Goal: Task Accomplishment & Management: Manage account settings

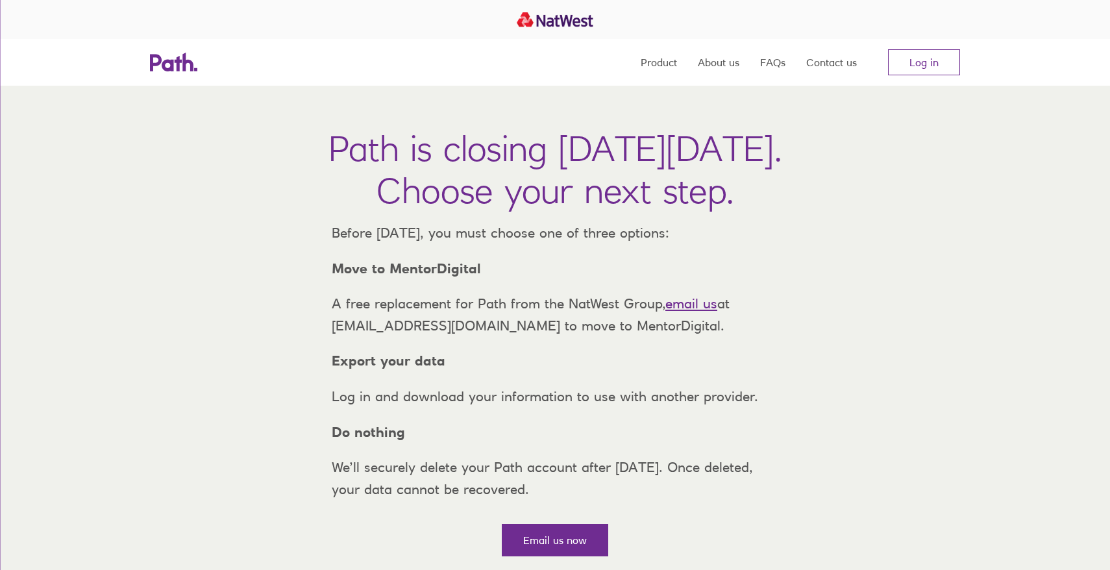
click at [947, 56] on link "Log in" at bounding box center [924, 62] width 72 height 26
click at [925, 53] on link "Log in" at bounding box center [924, 62] width 72 height 26
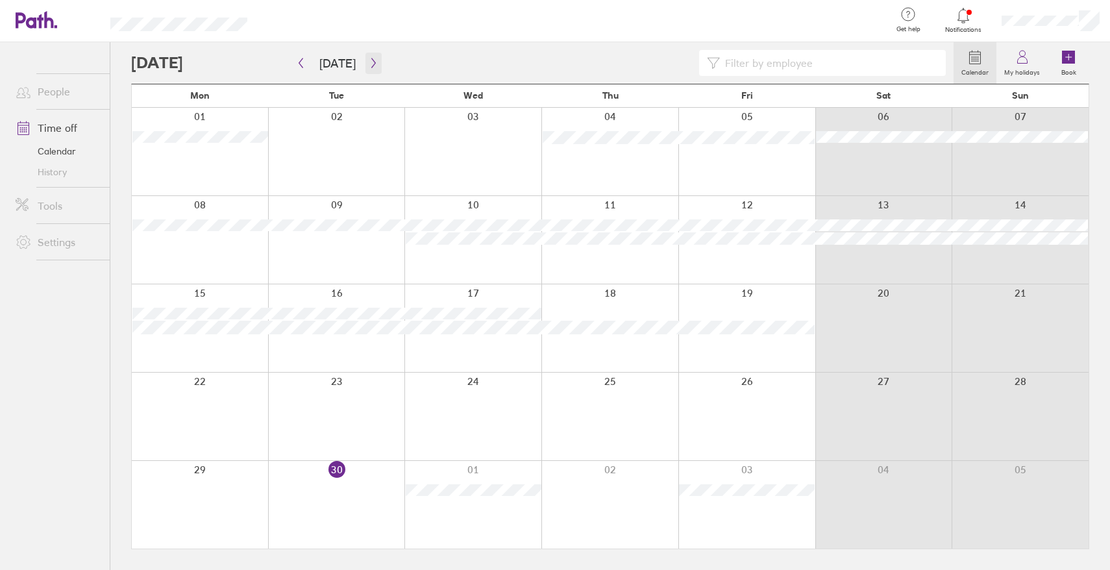
click at [372, 63] on icon "button" at bounding box center [374, 63] width 10 height 10
